Goal: Task Accomplishment & Management: Use online tool/utility

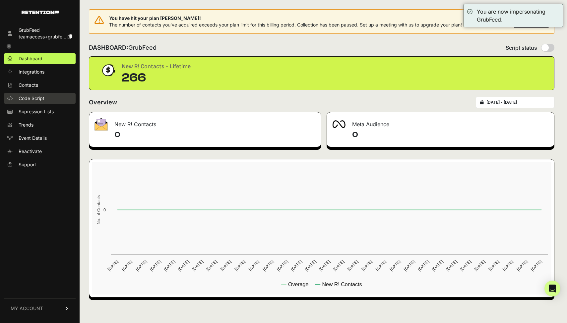
click at [41, 97] on span "Code Script" at bounding box center [32, 98] width 26 height 7
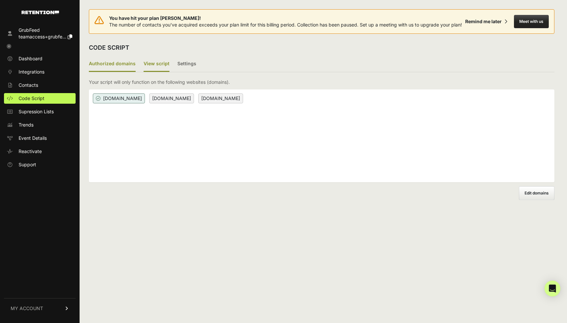
click at [148, 72] on label "View script" at bounding box center [156, 64] width 26 height 16
click at [0, 0] on input "View script" at bounding box center [0, 0] width 0 height 0
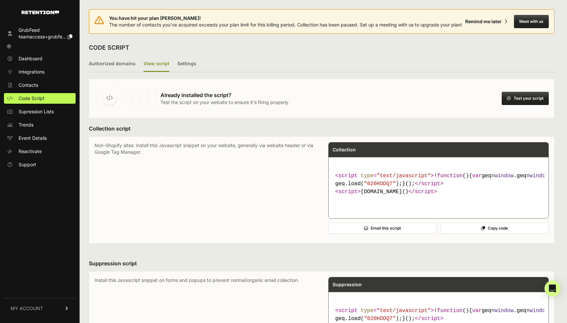
click at [511, 105] on button "Test your script" at bounding box center [524, 98] width 47 height 13
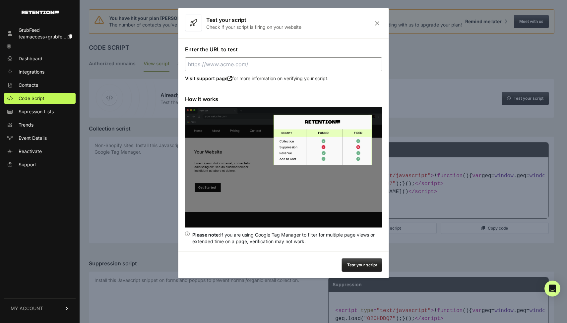
click at [218, 66] on input "Enter the URL to test" at bounding box center [283, 64] width 197 height 14
paste input "[DOMAIN_NAME]"
click at [355, 265] on button "Test your script" at bounding box center [362, 264] width 40 height 13
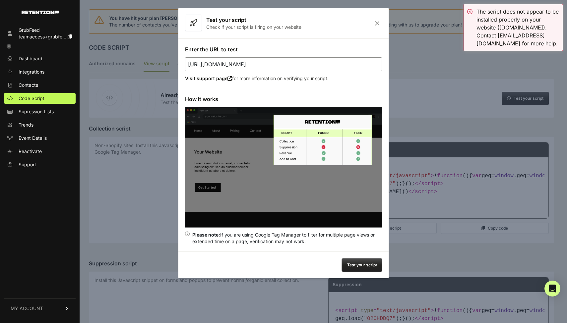
drag, startPoint x: 205, startPoint y: 64, endPoint x: 175, endPoint y: 59, distance: 30.8
click at [175, 59] on body "GrubFeed teamaccess+grubfe... Dashboard Integrations Contacts Code Script Supre…" at bounding box center [283, 317] width 567 height 634
click at [358, 265] on button "Test your script" at bounding box center [362, 264] width 40 height 13
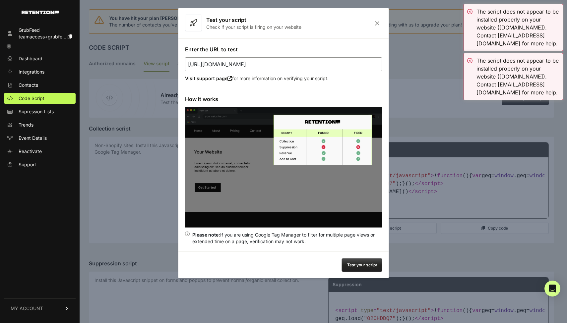
click at [274, 65] on input "[URL][DOMAIN_NAME]" at bounding box center [283, 64] width 197 height 14
drag, startPoint x: 291, startPoint y: 238, endPoint x: 290, endPoint y: 234, distance: 3.7
click at [290, 234] on div "Please note: If you are using Google Tag Manager to filter for multiple page vi…" at bounding box center [287, 238] width 190 height 13
click at [281, 171] on img at bounding box center [283, 167] width 197 height 121
drag, startPoint x: 214, startPoint y: 65, endPoint x: 185, endPoint y: 63, distance: 28.9
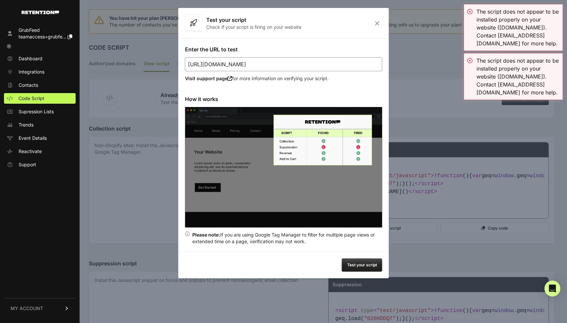
click at [185, 63] on input "[URL][DOMAIN_NAME]" at bounding box center [283, 64] width 197 height 14
click at [367, 265] on button "Test your script" at bounding box center [362, 264] width 40 height 13
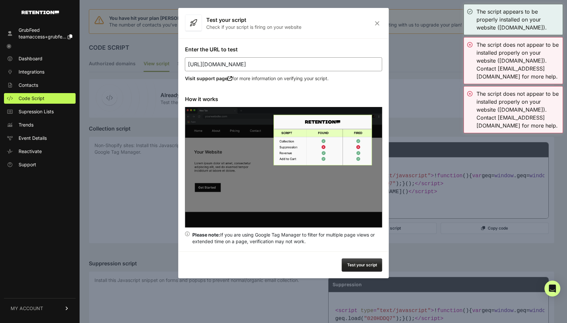
click at [204, 66] on input "[URL][DOMAIN_NAME]" at bounding box center [283, 64] width 197 height 14
type input "[URL][DOMAIN_NAME]"
click at [356, 264] on button "Test your script" at bounding box center [362, 264] width 40 height 13
